Goal: Task Accomplishment & Management: Manage account settings

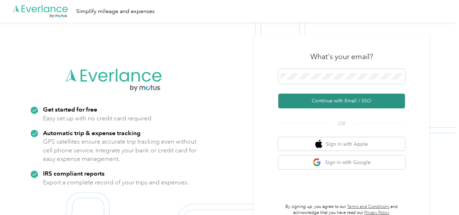
click at [305, 95] on button "Continue with Email / SSO" at bounding box center [341, 101] width 127 height 15
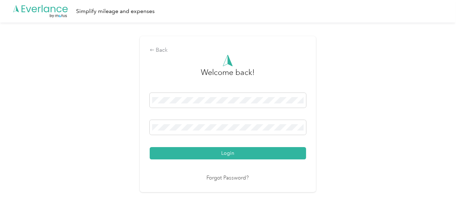
click at [241, 158] on button "Login" at bounding box center [228, 153] width 156 height 12
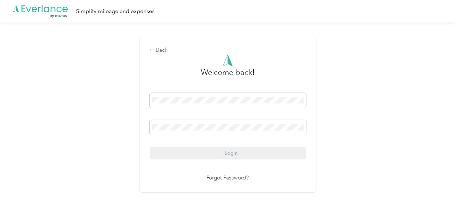
click at [344, 135] on div "Back Welcome back! Login Forgot Password?" at bounding box center [227, 118] width 455 height 190
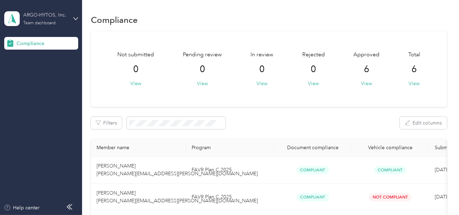
click at [37, 20] on div "ARGO-HYTOS, Inc. Team dashboard" at bounding box center [45, 18] width 44 height 14
click at [26, 77] on div "Log out" at bounding box center [78, 74] width 138 height 12
